Goal: Complete application form: Complete application form

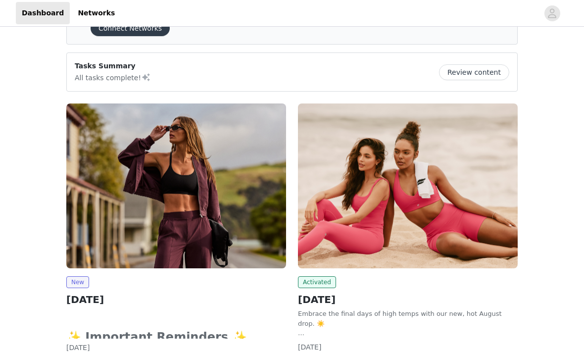
scroll to position [59, 0]
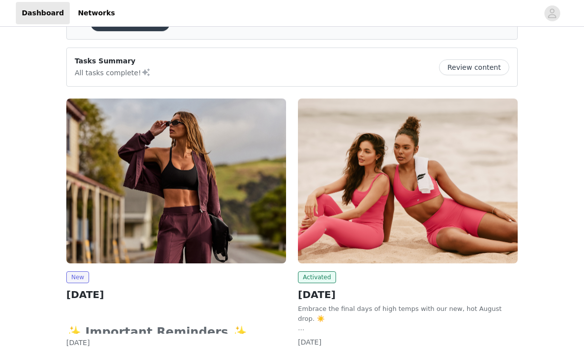
click at [167, 215] on img at bounding box center [176, 180] width 220 height 165
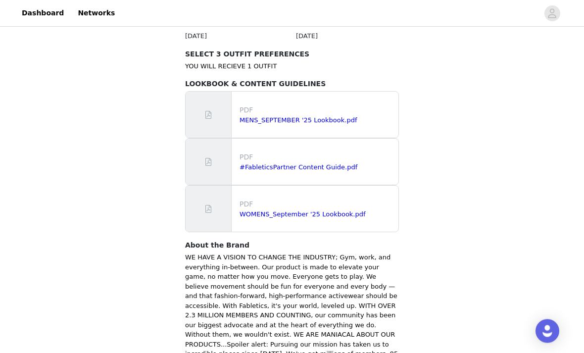
scroll to position [615, 0]
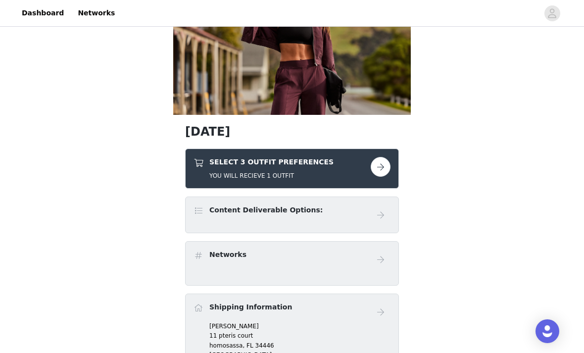
scroll to position [76, 0]
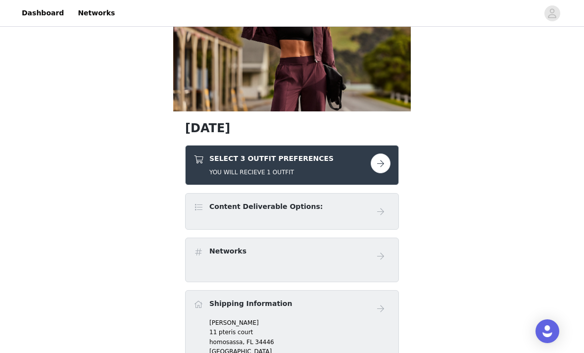
click at [382, 168] on button "button" at bounding box center [381, 163] width 20 height 20
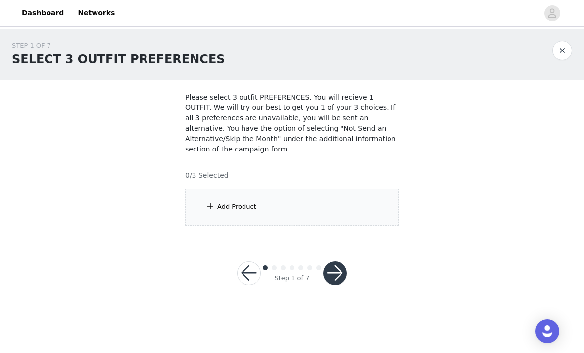
click at [308, 200] on div "Add Product" at bounding box center [292, 207] width 214 height 37
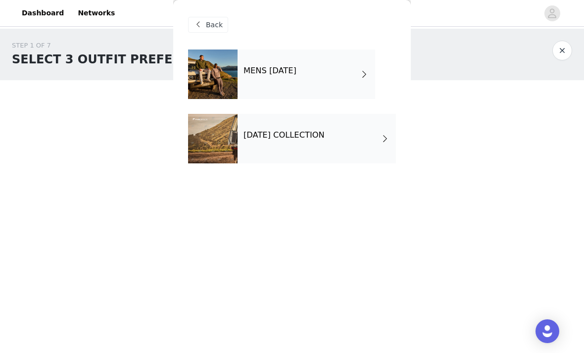
click at [329, 150] on div "[DATE] COLLECTION" at bounding box center [317, 138] width 158 height 49
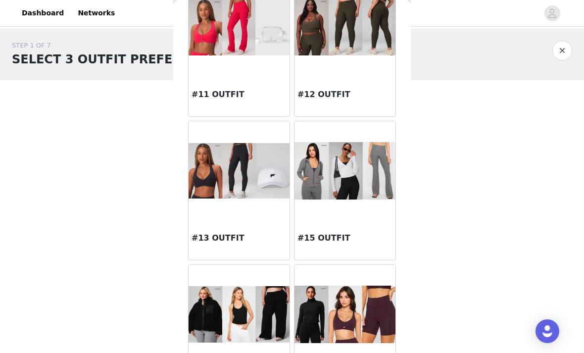
scroll to position [629, 0]
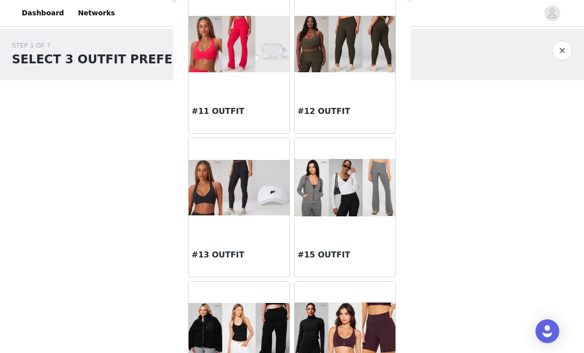
click at [371, 190] on img at bounding box center [344, 187] width 101 height 57
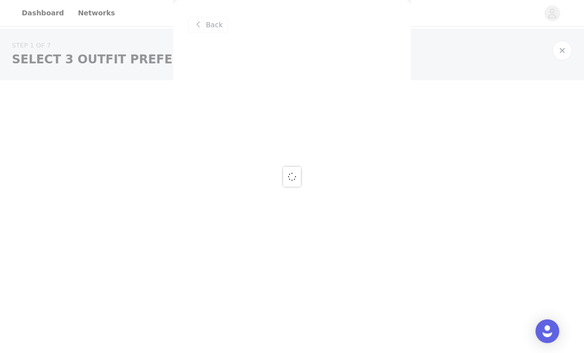
scroll to position [0, 0]
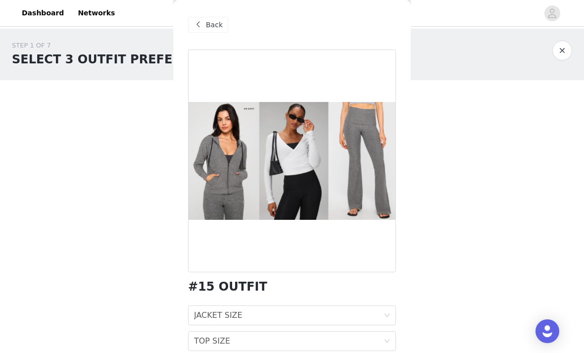
click at [213, 27] on span "Back" at bounding box center [214, 25] width 17 height 10
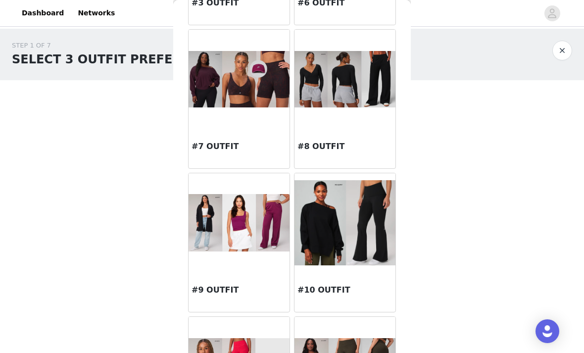
scroll to position [306, 0]
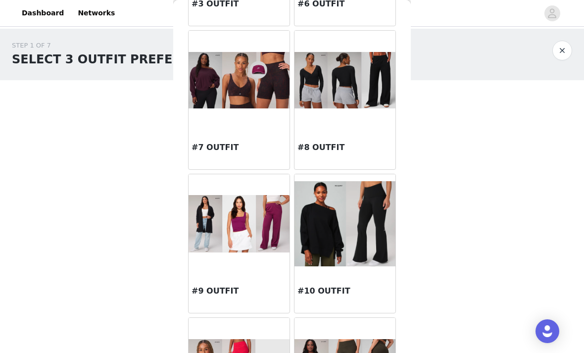
click at [262, 114] on div at bounding box center [239, 80] width 101 height 99
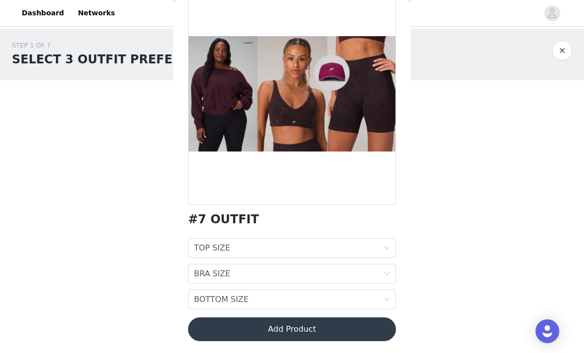
scroll to position [67, 0]
click at [313, 246] on div "TOP SIZE TOP SIZE" at bounding box center [289, 248] width 190 height 19
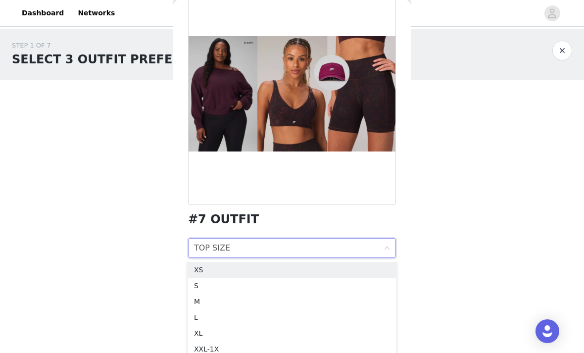
click at [254, 283] on div "S" at bounding box center [292, 285] width 196 height 11
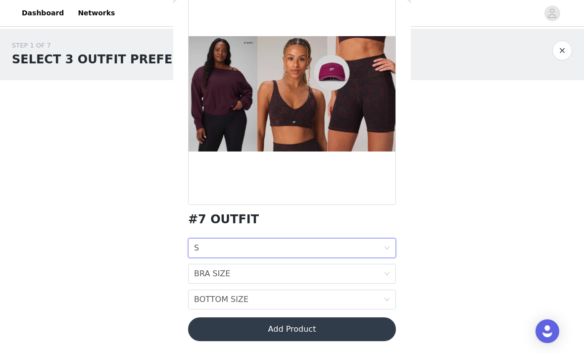
click at [269, 248] on div "TOP SIZE S" at bounding box center [289, 248] width 190 height 19
click at [429, 214] on div "STEP 1 OF 7 SELECT 3 OUTFIT PREFERENCES Please select 3 outfit PREFERENCES. You…" at bounding box center [292, 133] width 584 height 209
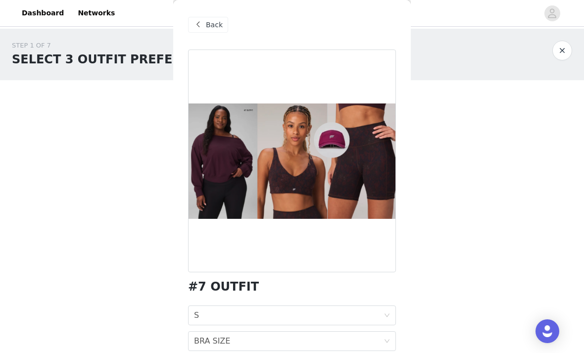
scroll to position [0, 0]
click at [214, 20] on span "Back" at bounding box center [214, 25] width 17 height 10
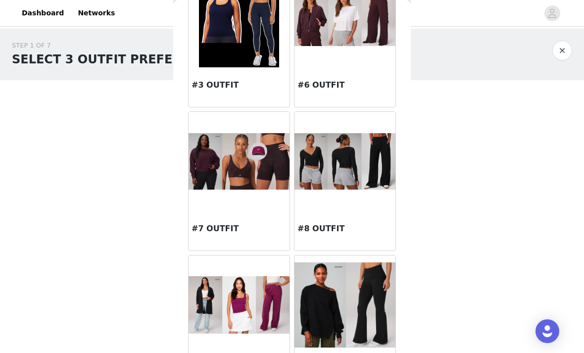
scroll to position [230, 0]
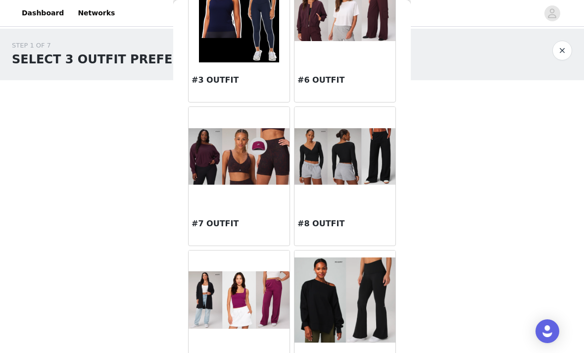
click at [259, 192] on div at bounding box center [239, 156] width 101 height 99
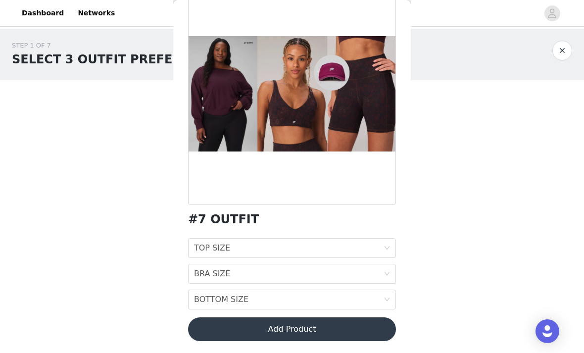
scroll to position [67, 0]
click at [310, 249] on div "TOP SIZE TOP SIZE" at bounding box center [289, 248] width 190 height 19
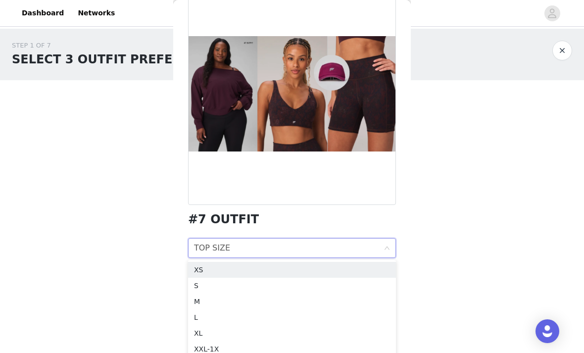
click at [253, 313] on div "L" at bounding box center [292, 317] width 196 height 11
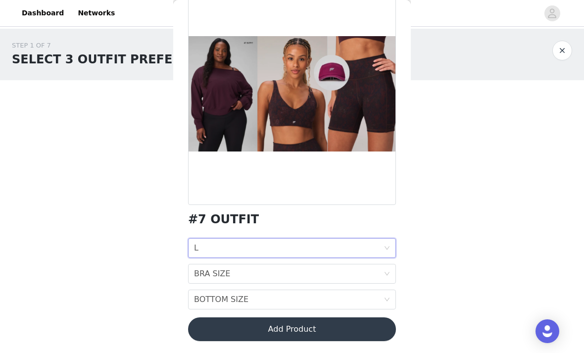
click at [271, 277] on div "BRA SIZE BRA SIZE" at bounding box center [289, 273] width 190 height 19
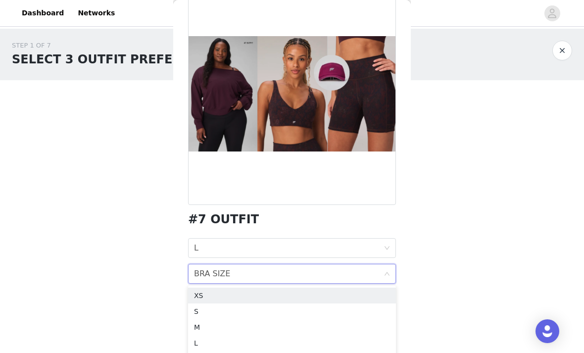
click at [250, 310] on div "S" at bounding box center [292, 311] width 196 height 11
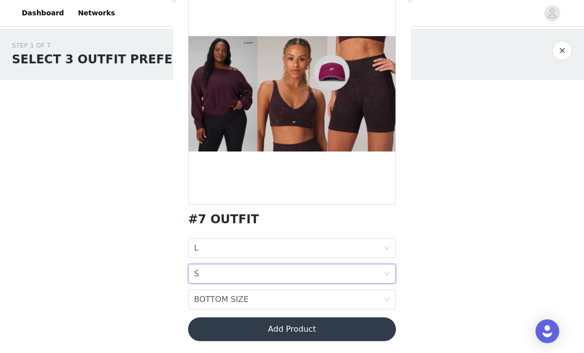
click at [286, 300] on div "BOTTOM SIZE BOTTOM SIZE" at bounding box center [289, 299] width 190 height 19
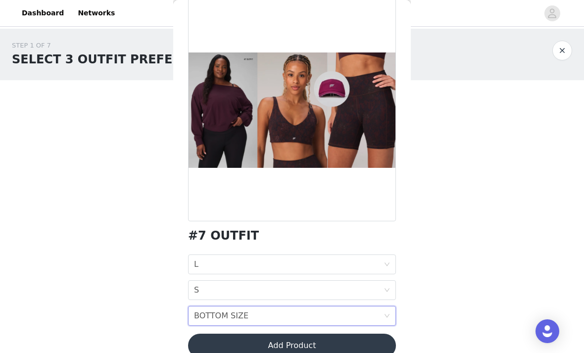
scroll to position [51, 0]
click at [371, 313] on div "BOTTOM SIZE BOTTOM SIZE" at bounding box center [289, 315] width 190 height 19
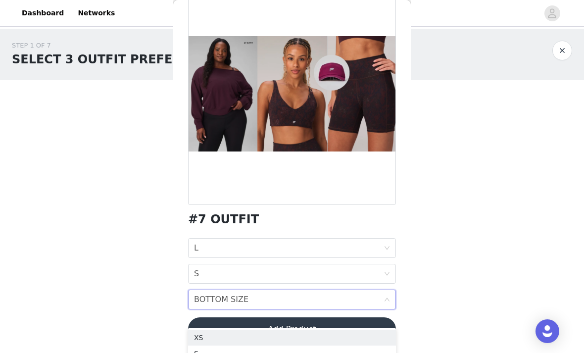
scroll to position [67, 0]
click at [321, 305] on div "BOTTOM SIZE BOTTOM SIZE" at bounding box center [289, 299] width 190 height 19
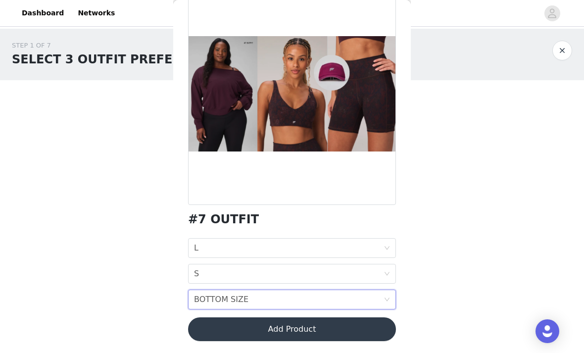
click at [314, 305] on div "BOTTOM SIZE BOTTOM SIZE" at bounding box center [289, 299] width 190 height 19
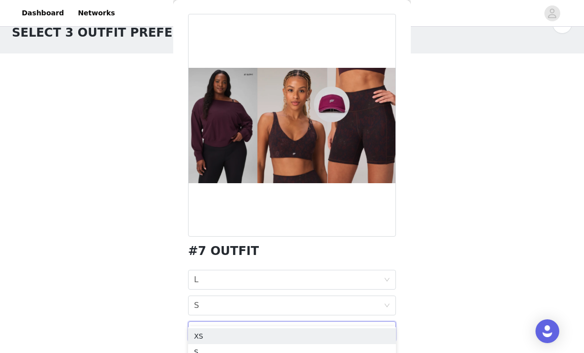
scroll to position [28, 0]
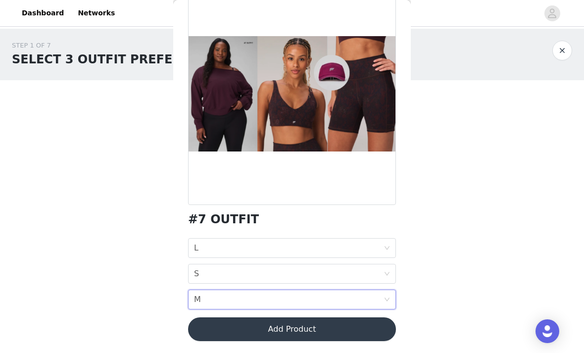
scroll to position [67, 0]
click at [322, 333] on button "Add Product" at bounding box center [292, 329] width 208 height 24
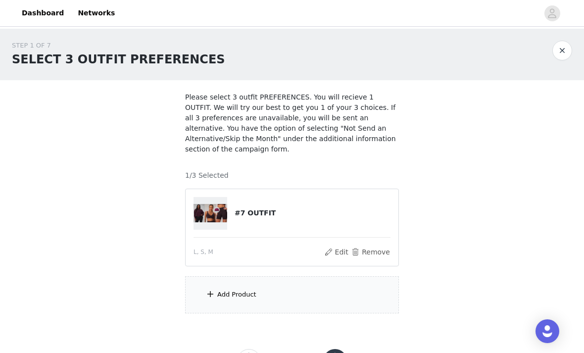
click at [290, 299] on div "Add Product" at bounding box center [292, 294] width 214 height 37
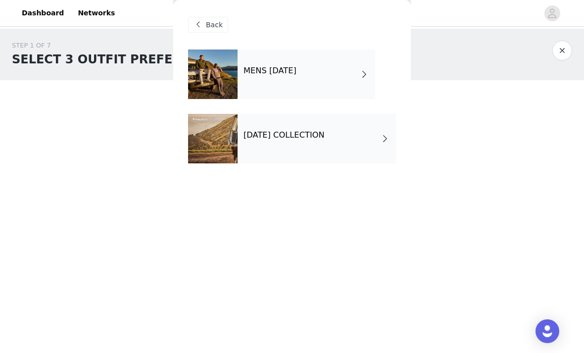
click at [311, 160] on div "[DATE] COLLECTION" at bounding box center [317, 138] width 158 height 49
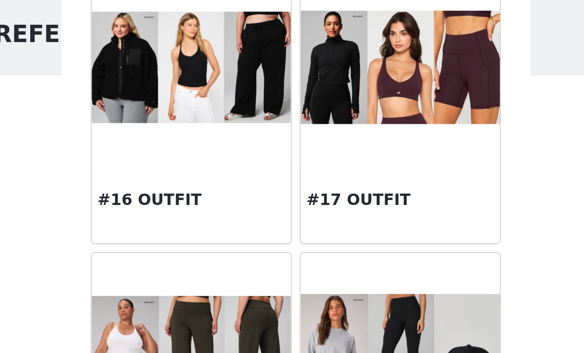
scroll to position [883, 0]
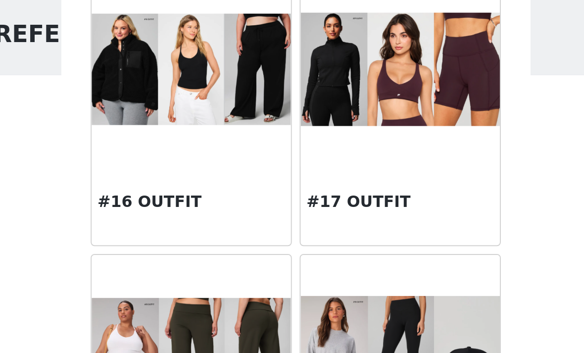
click at [294, 73] on div at bounding box center [344, 77] width 101 height 99
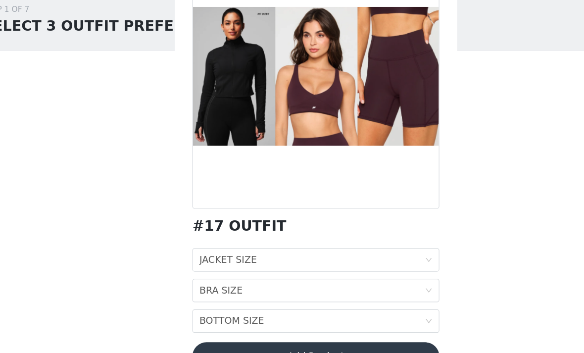
scroll to position [9, 0]
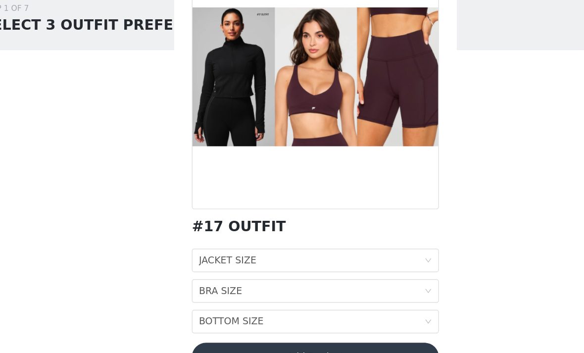
click at [290, 239] on div "JACKET SIZE JACKET SIZE" at bounding box center [289, 248] width 190 height 19
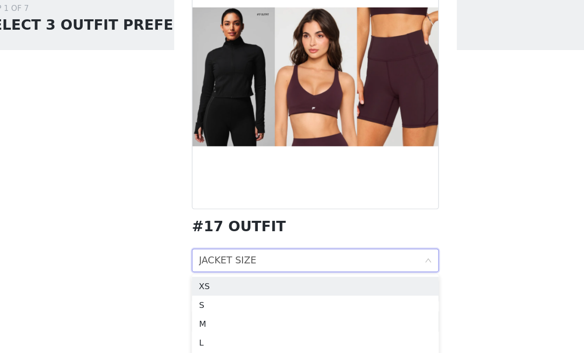
click at [223, 280] on div "S" at bounding box center [292, 285] width 196 height 11
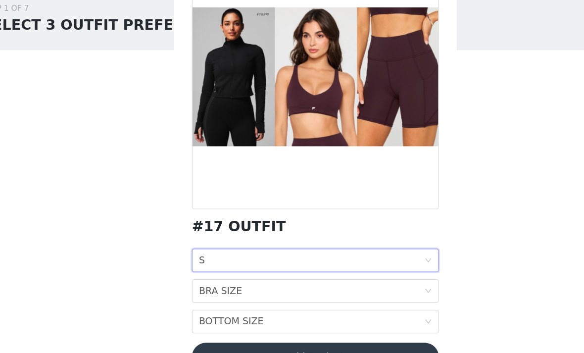
click at [244, 264] on div "BRA SIZE BRA SIZE" at bounding box center [289, 273] width 190 height 19
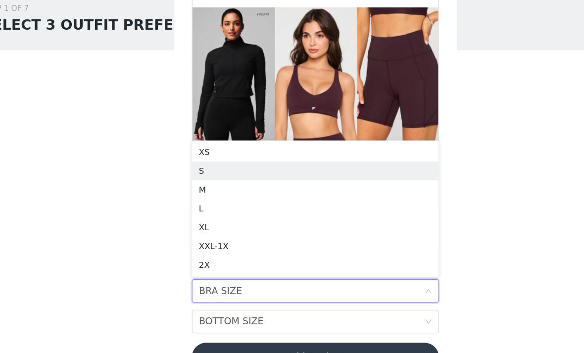
click at [203, 165] on li "S" at bounding box center [292, 173] width 208 height 16
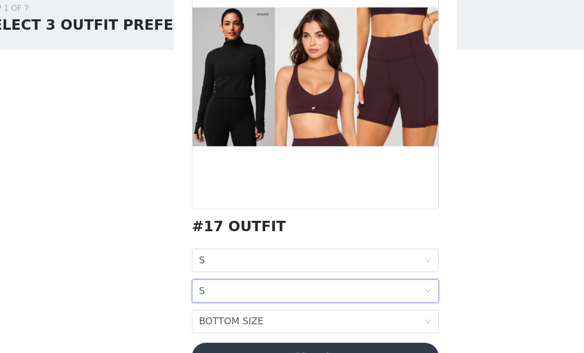
click at [228, 290] on div "BOTTOM SIZE BOTTOM SIZE" at bounding box center [289, 299] width 190 height 19
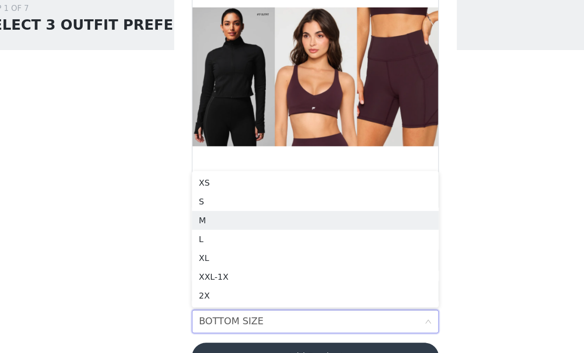
click at [205, 209] on div "M" at bounding box center [292, 214] width 196 height 11
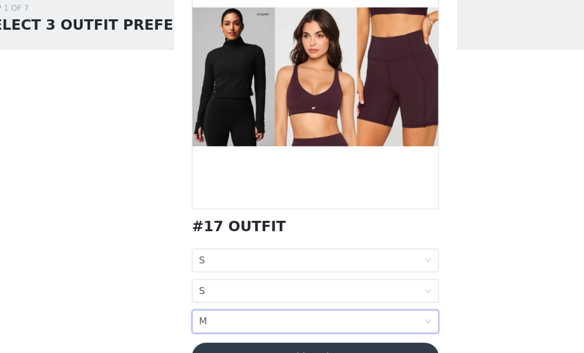
scroll to position [67, 0]
click at [277, 317] on button "Add Product" at bounding box center [292, 329] width 208 height 24
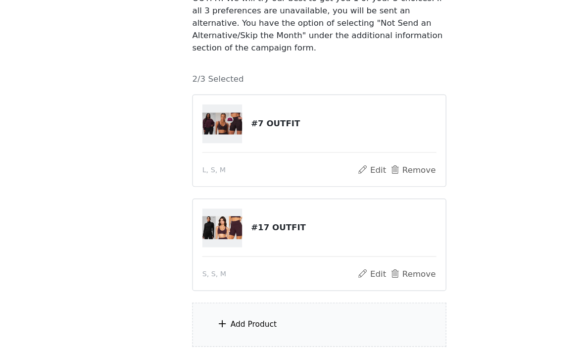
click at [262, 284] on div "Add Product" at bounding box center [292, 302] width 214 height 37
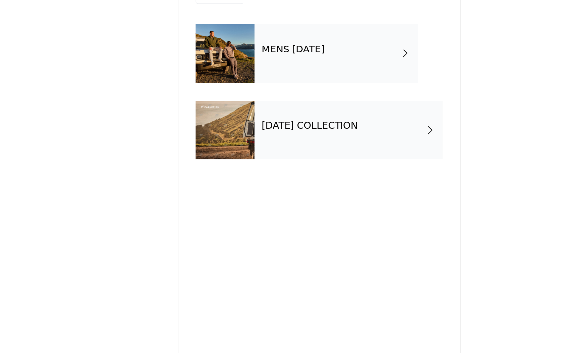
click at [296, 115] on div "[DATE] COLLECTION" at bounding box center [317, 138] width 158 height 49
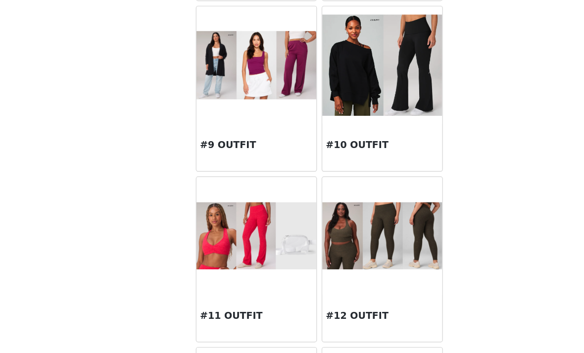
scroll to position [443, 0]
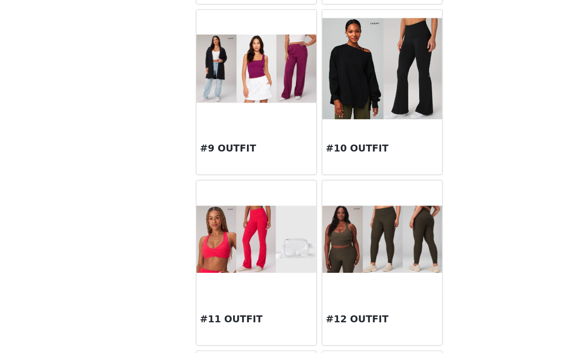
click at [225, 229] on img at bounding box center [239, 230] width 101 height 57
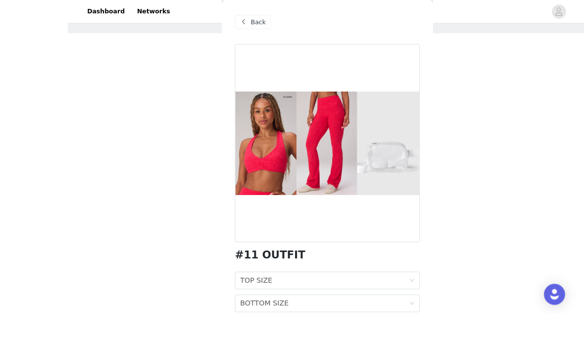
scroll to position [63, 0]
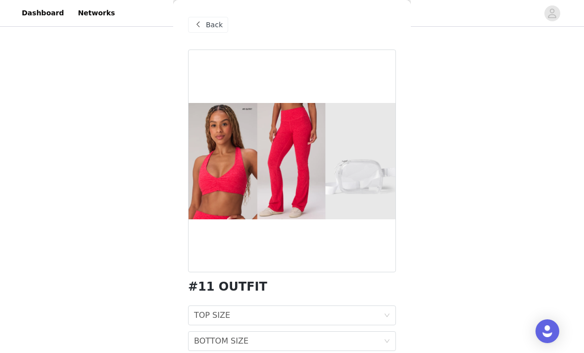
click at [355, 315] on div "TOP SIZE TOP SIZE" at bounding box center [289, 315] width 190 height 19
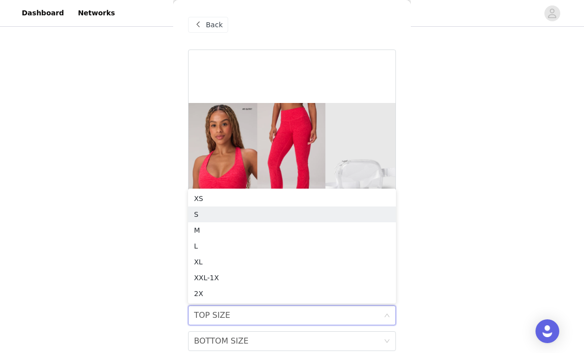
click at [263, 216] on div "S" at bounding box center [292, 214] width 196 height 11
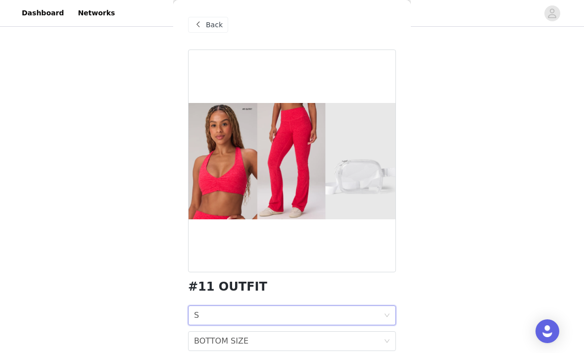
click at [297, 341] on div "BOTTOM SIZE BOTTOM SIZE" at bounding box center [289, 341] width 190 height 19
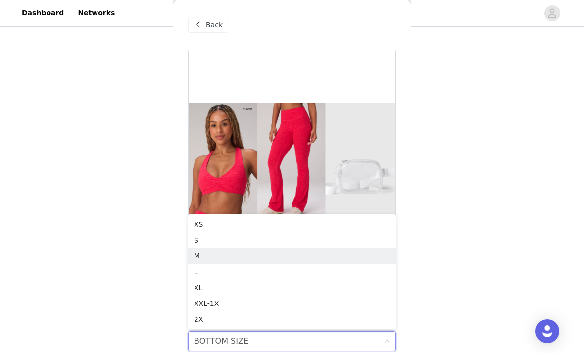
click at [258, 257] on div "M" at bounding box center [292, 255] width 196 height 11
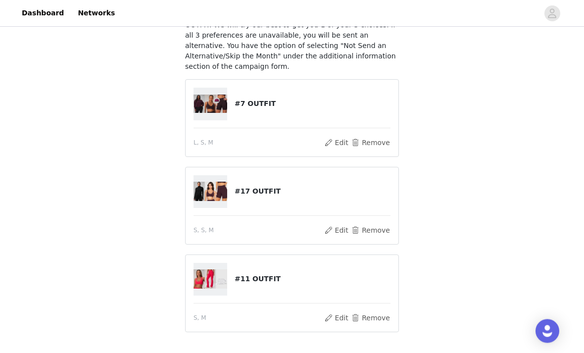
scroll to position [123, 0]
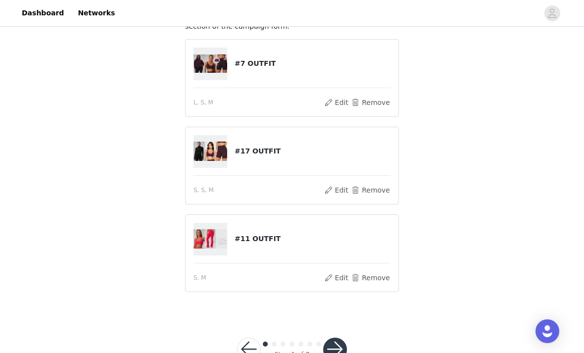
click at [340, 352] on button "button" at bounding box center [335, 349] width 24 height 24
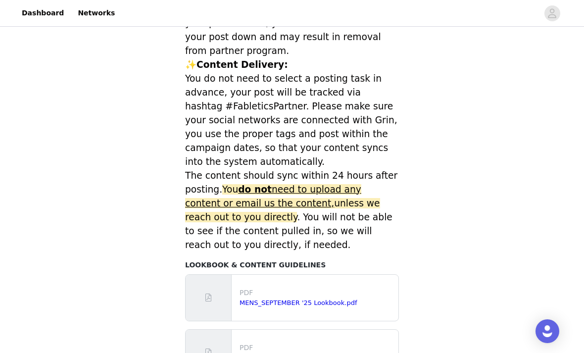
scroll to position [443, 0]
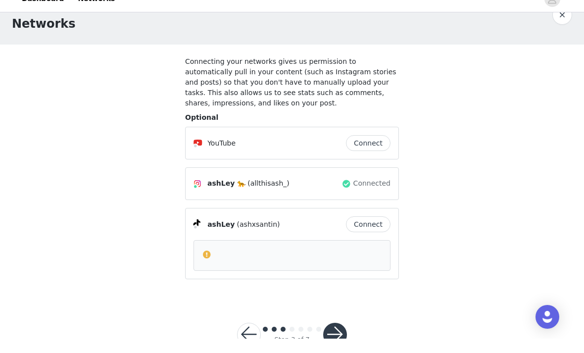
scroll to position [21, 0]
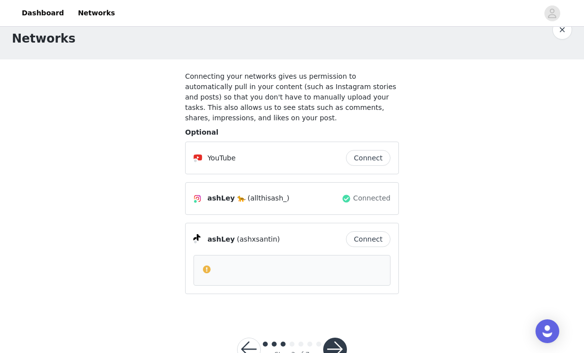
click at [336, 352] on button "button" at bounding box center [335, 349] width 24 height 24
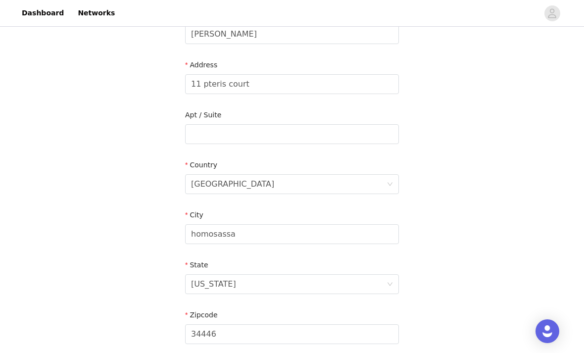
scroll to position [290, 0]
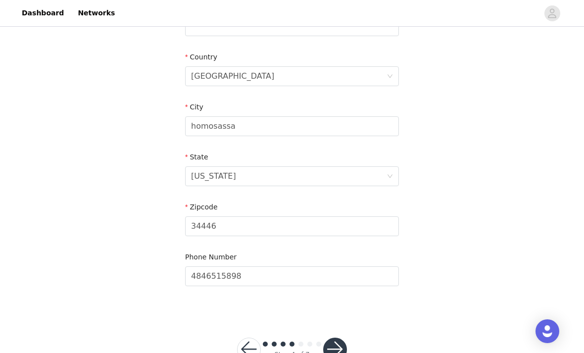
click at [337, 350] on button "button" at bounding box center [335, 349] width 24 height 24
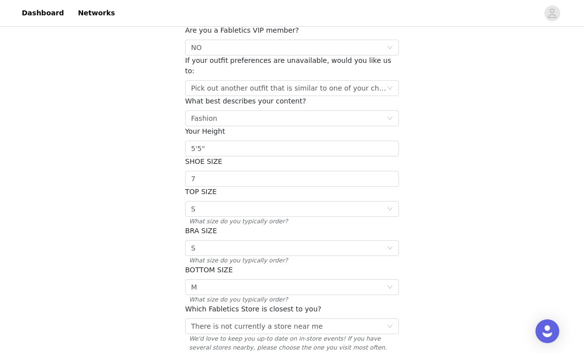
scroll to position [147, 0]
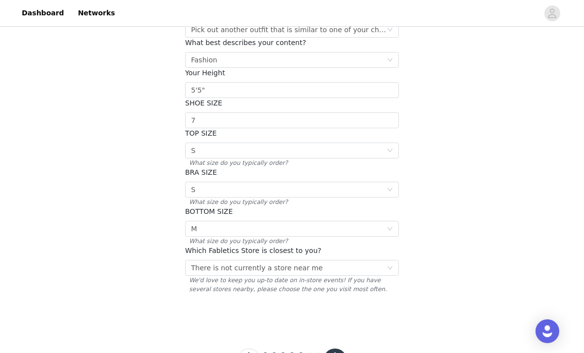
click at [344, 352] on button "button" at bounding box center [335, 360] width 24 height 24
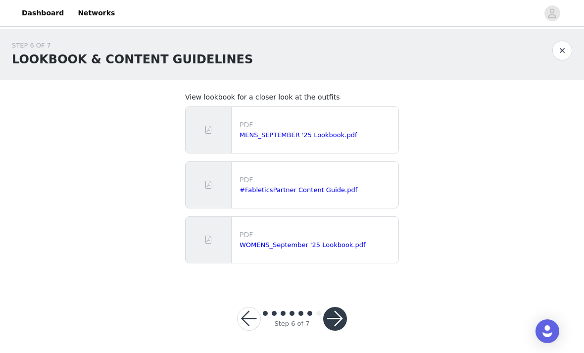
click at [338, 316] on button "button" at bounding box center [335, 319] width 24 height 24
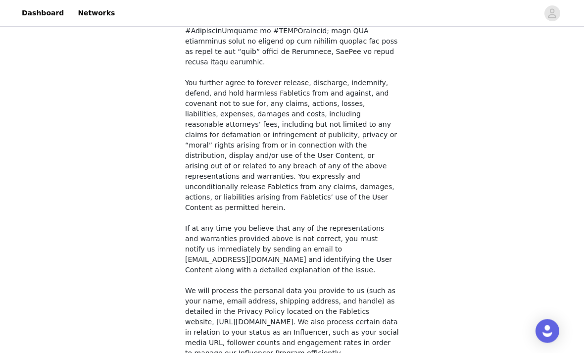
scroll to position [738, 0]
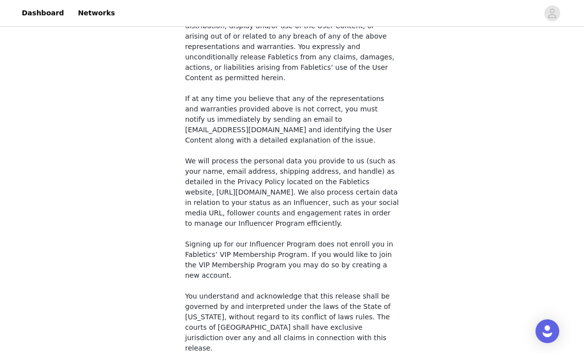
checkbox input "true"
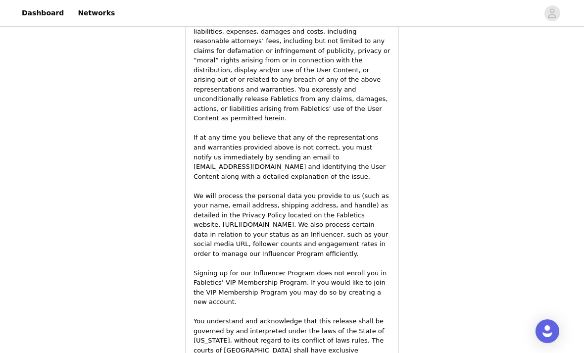
scroll to position [1448, 0]
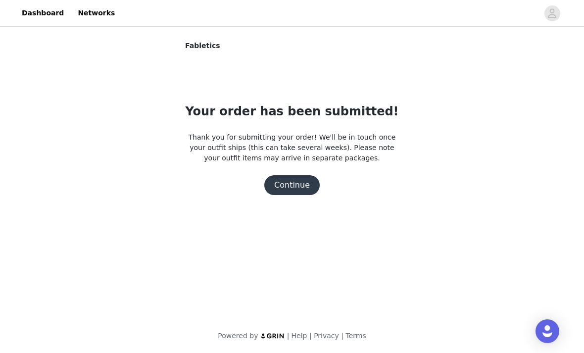
click at [300, 180] on button "Continue" at bounding box center [291, 185] width 55 height 20
click at [303, 189] on button "Continue" at bounding box center [291, 185] width 55 height 20
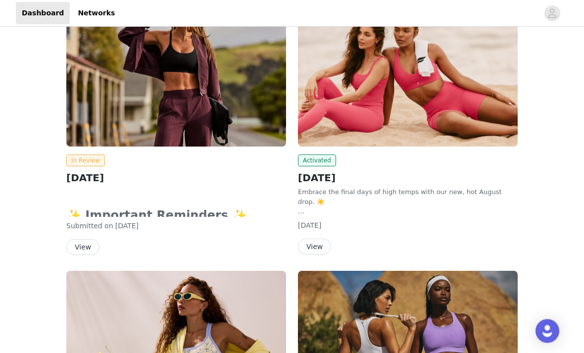
scroll to position [176, 0]
